Goal: Complete application form

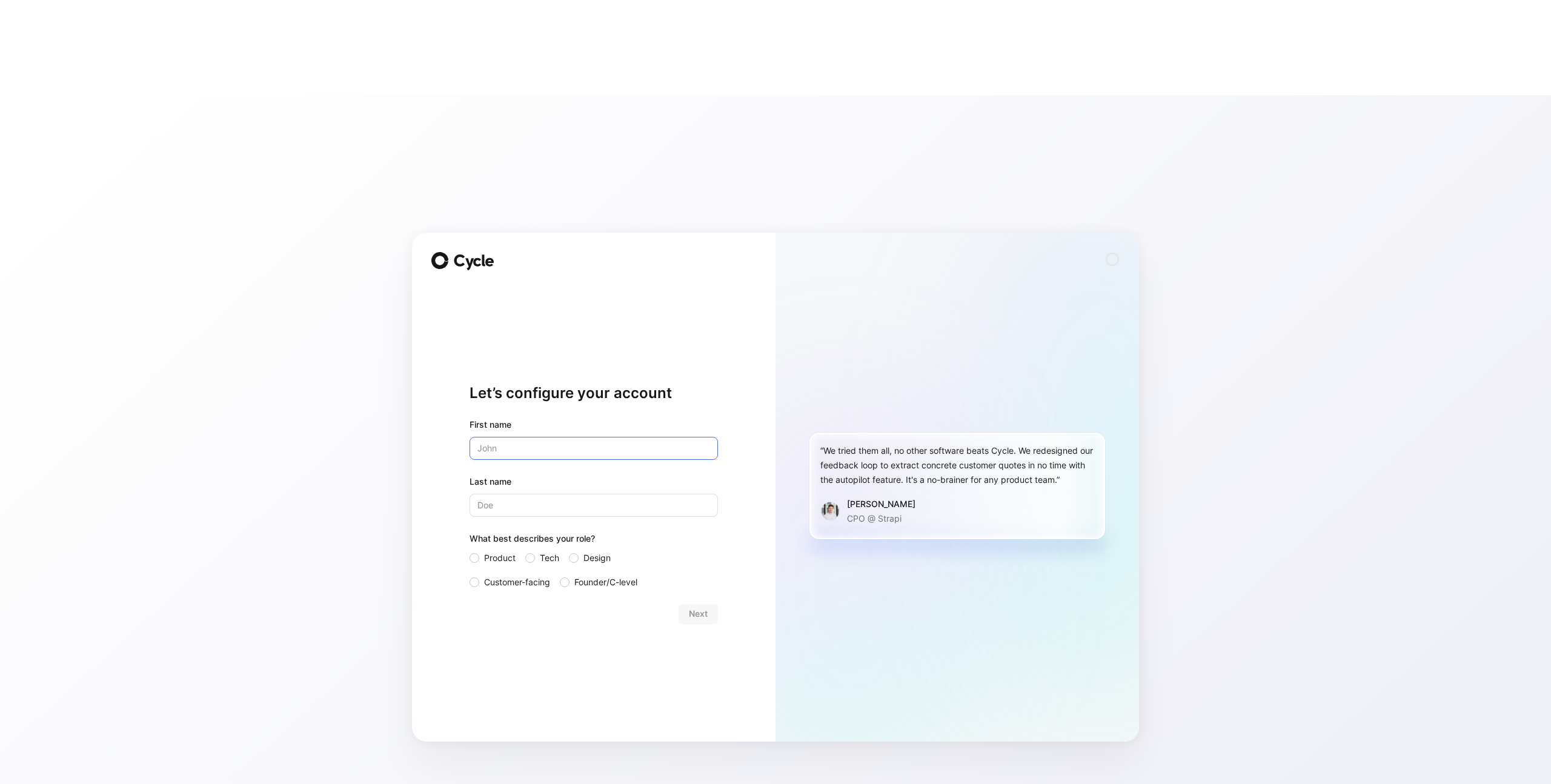
type input "[PERSON_NAME]"
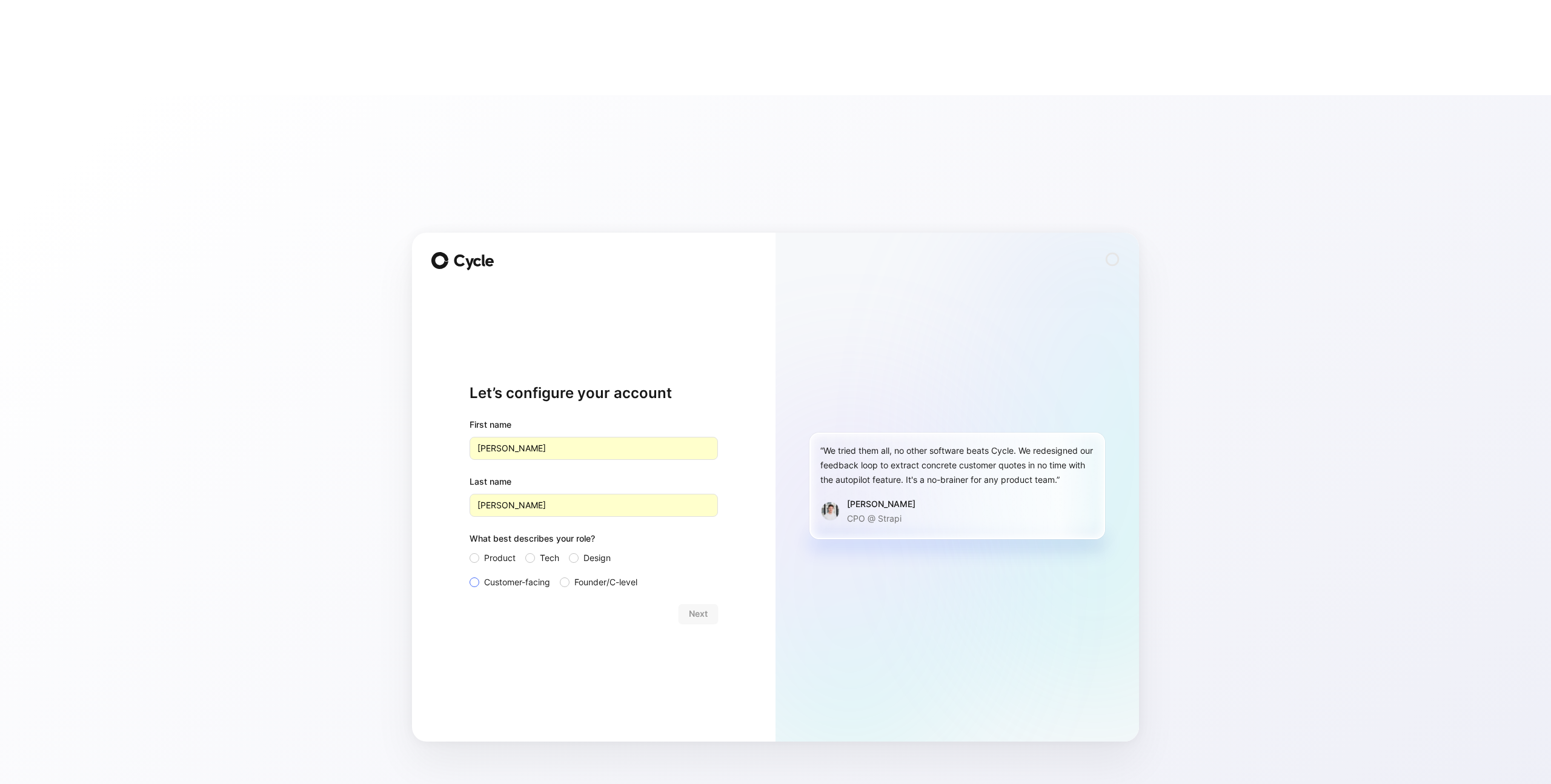
click at [528, 575] on span "Customer-facing" at bounding box center [518, 582] width 66 height 14
click at [469, 575] on input "Customer-facing" at bounding box center [469, 575] width 0 height 0
click at [691, 606] on span "Next" at bounding box center [699, 613] width 19 height 14
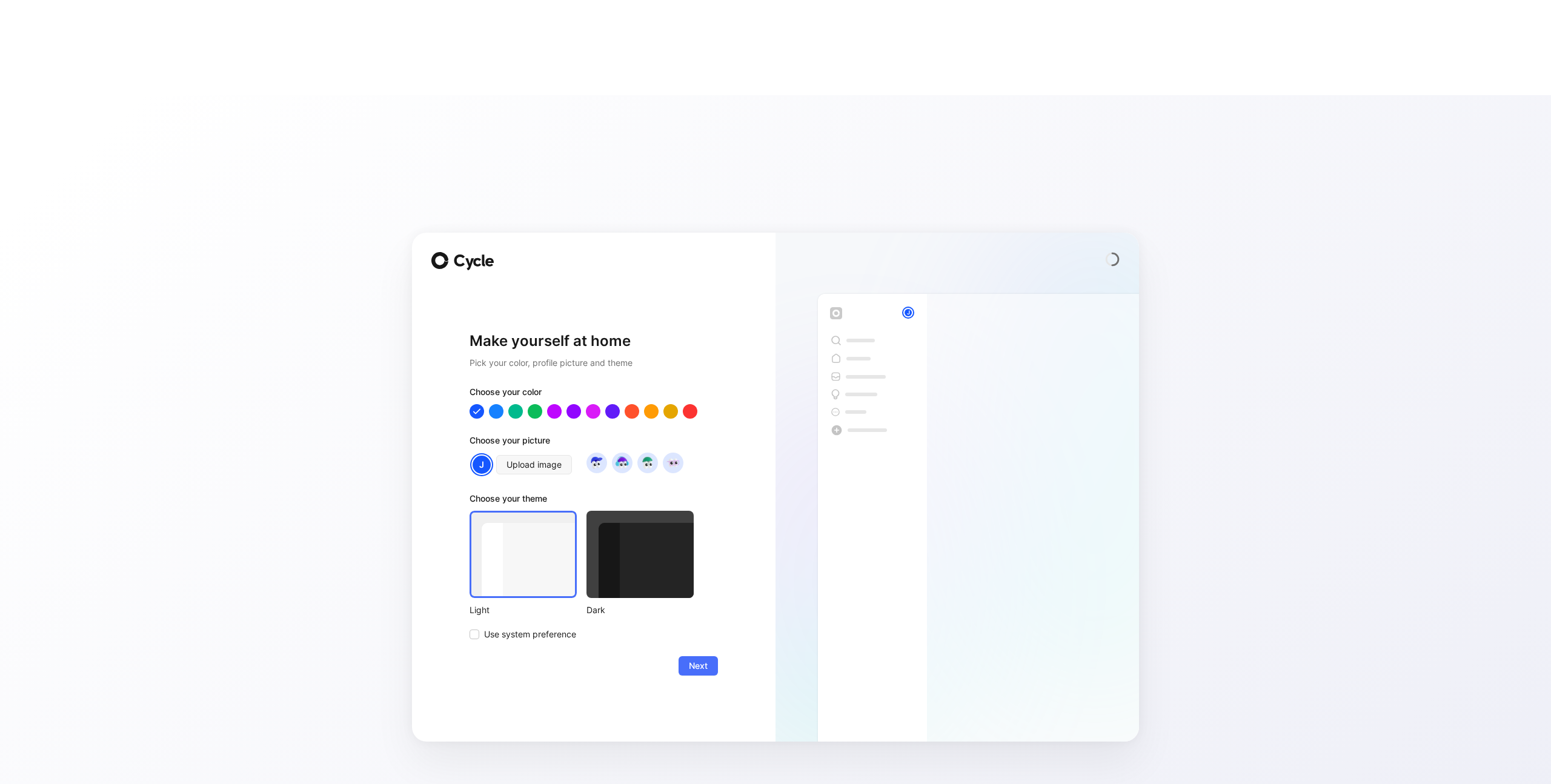
click at [607, 491] on div "Choose your theme" at bounding box center [581, 501] width 224 height 19
click at [607, 511] on div at bounding box center [640, 554] width 107 height 87
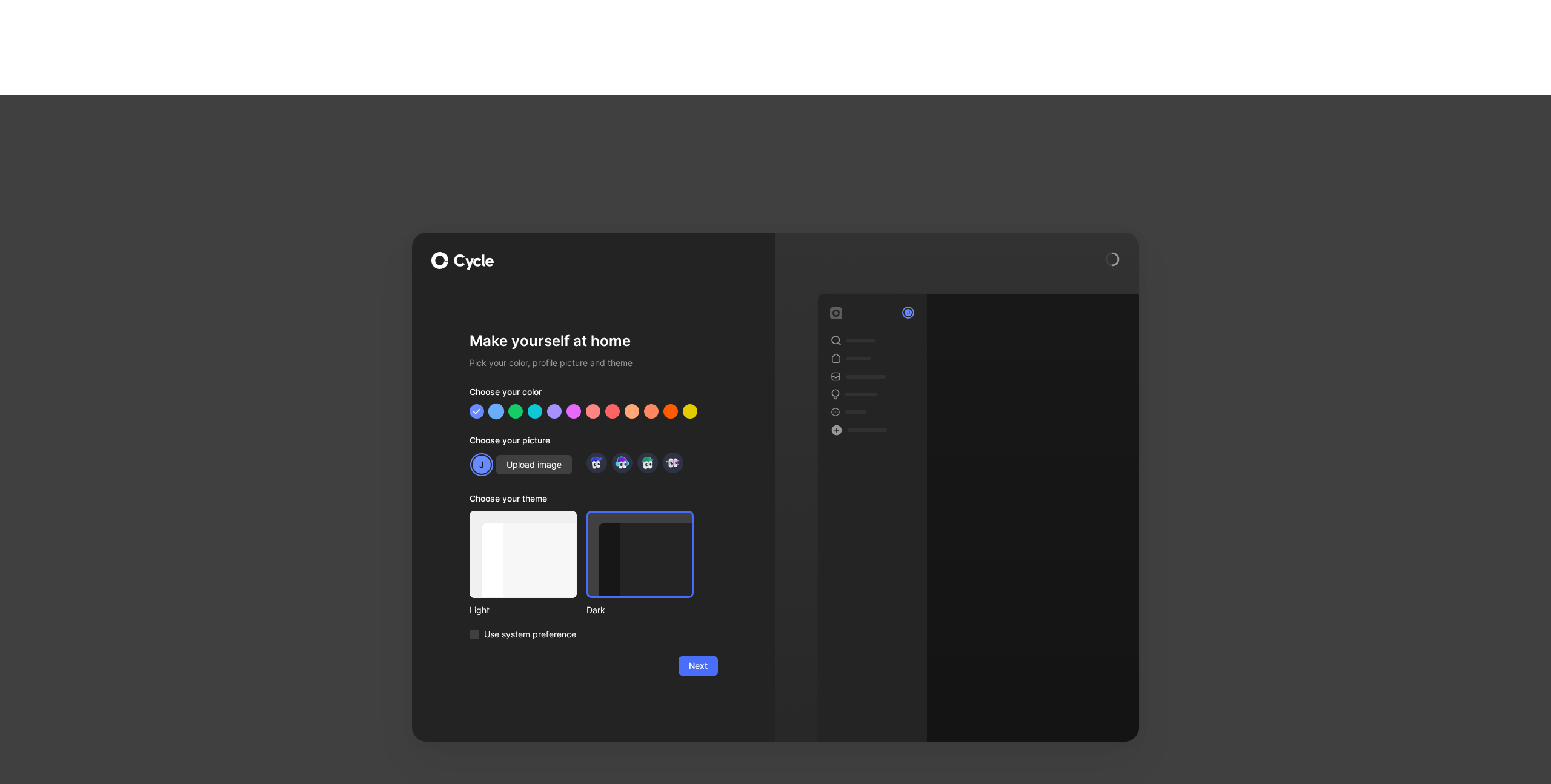
click at [493, 404] on div at bounding box center [496, 411] width 16 height 16
click at [503, 627] on span "Use system preference" at bounding box center [530, 634] width 92 height 14
click at [469, 627] on input "Use system preference" at bounding box center [469, 627] width 0 height 0
click at [699, 658] on span "Next" at bounding box center [699, 665] width 19 height 14
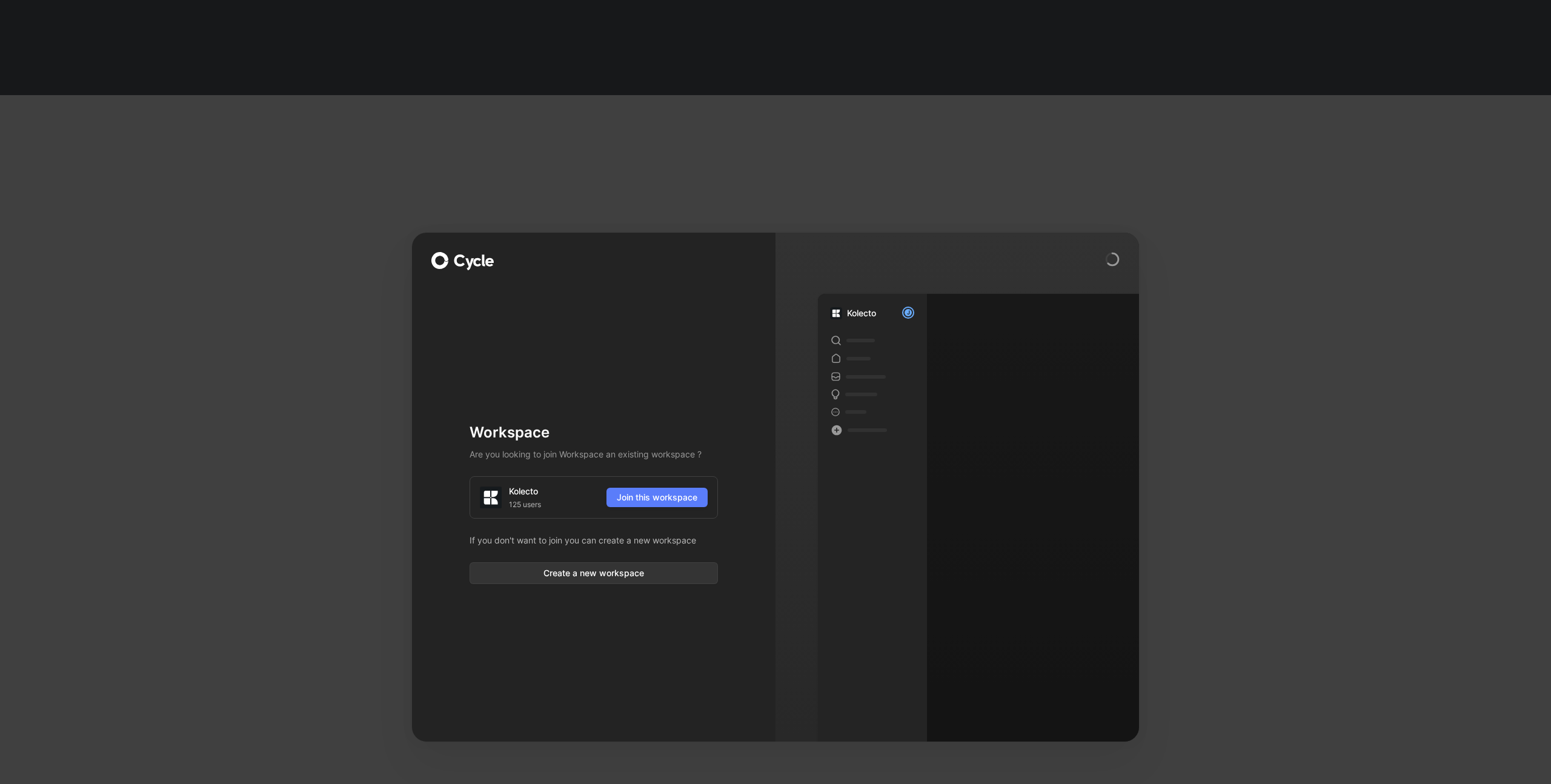
click at [653, 490] on span "Join this workspace" at bounding box center [657, 497] width 81 height 14
